Goal: Find specific page/section: Find specific page/section

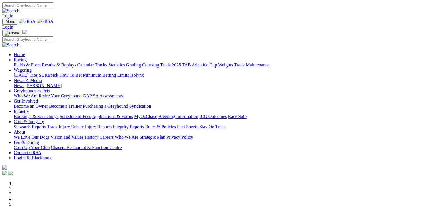
click at [26, 62] on link "Fields & Form" at bounding box center [27, 64] width 27 height 5
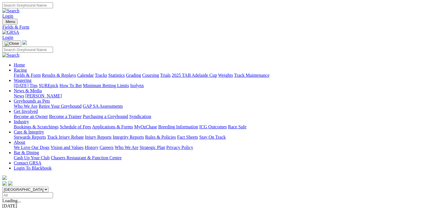
scroll to position [93, 0]
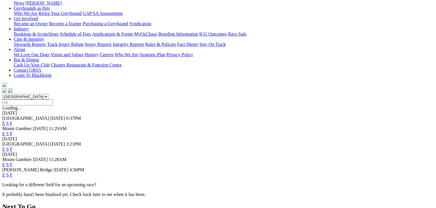
click at [13, 172] on link "F" at bounding box center [11, 174] width 3 height 5
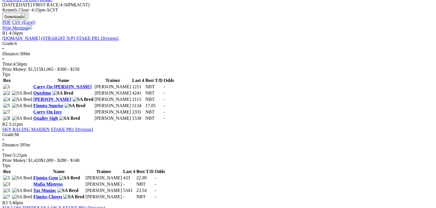
scroll to position [258, 0]
